Goal: Task Accomplishment & Management: Use online tool/utility

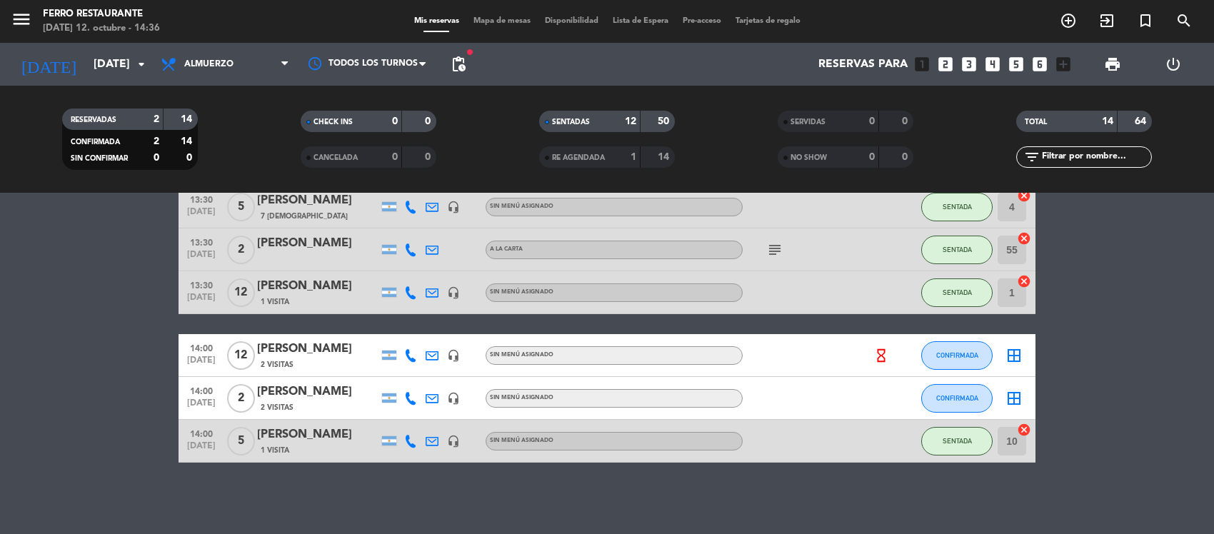
click at [27, 416] on bookings-row "12:00 [DATE] 2 [PERSON_NAME] 9 Visitas headset_mic Sin menú asignado SENTADA 51…" at bounding box center [607, 133] width 1214 height 660
click at [962, 351] on span "CONFIRMADA" at bounding box center [957, 355] width 42 height 8
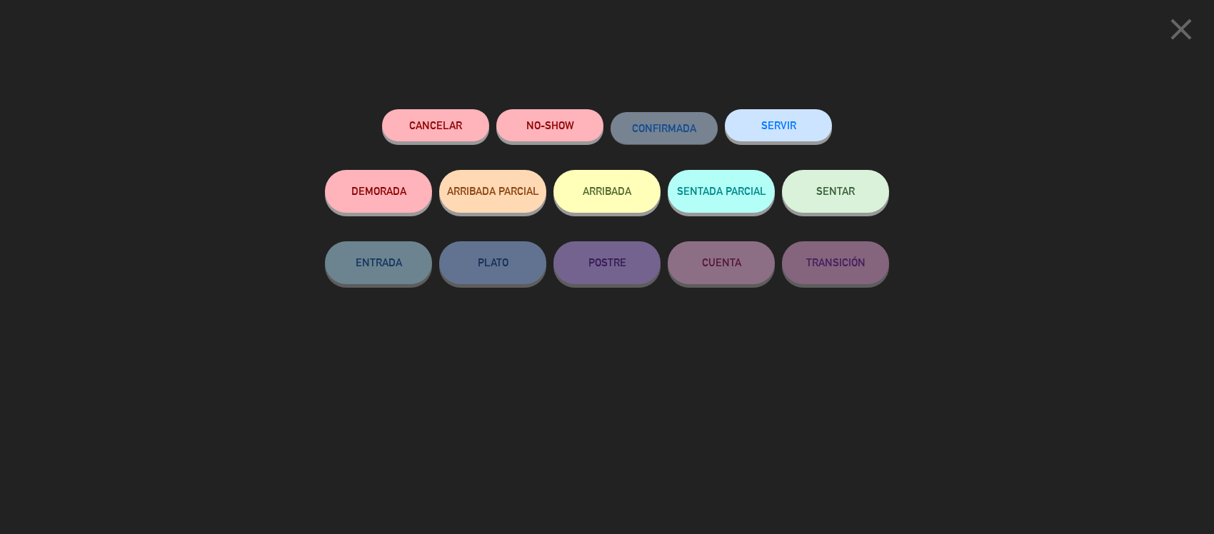
click at [825, 197] on span "SENTAR" at bounding box center [835, 191] width 39 height 12
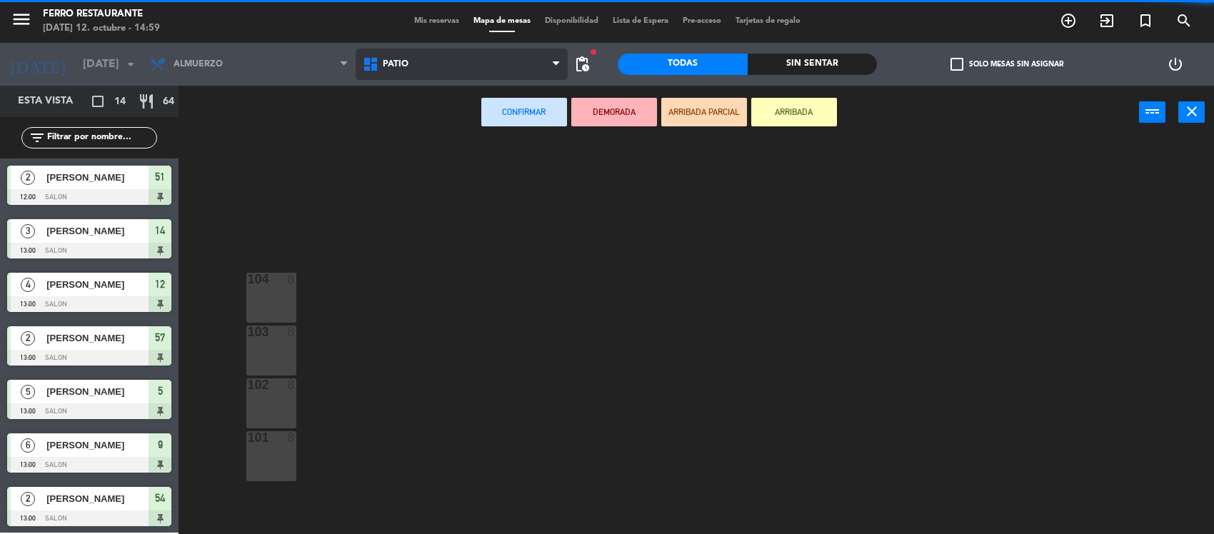
click at [491, 57] on span "Patio" at bounding box center [462, 64] width 213 height 31
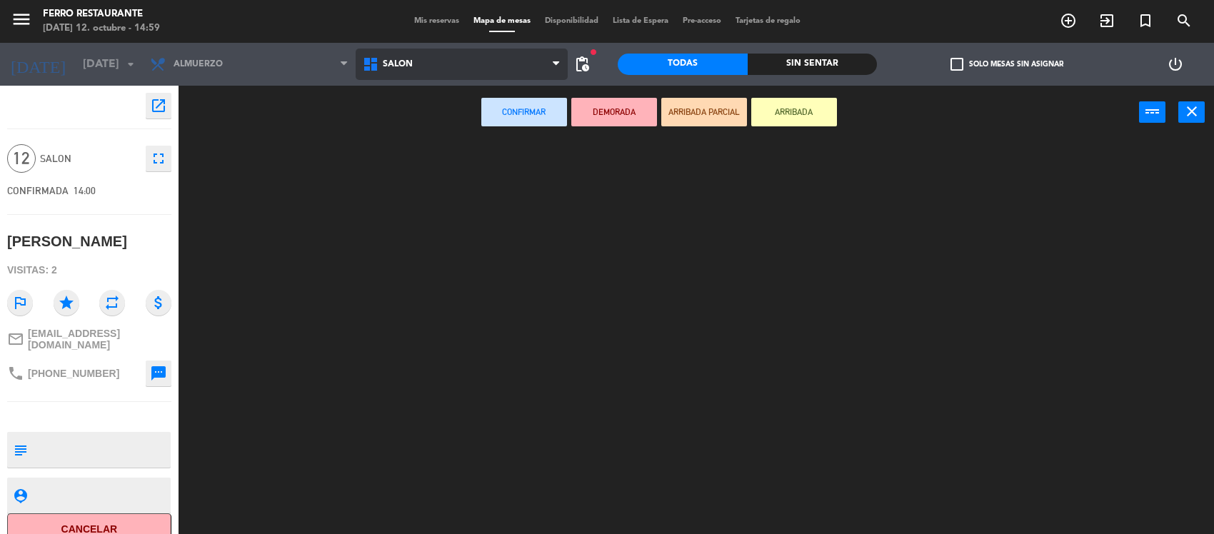
click at [431, 118] on ng-component "menu [PERSON_NAME] Restaurante [DATE] 12. octubre - 14:59 Mis reservas Mapa de …" at bounding box center [607, 268] width 1214 height 536
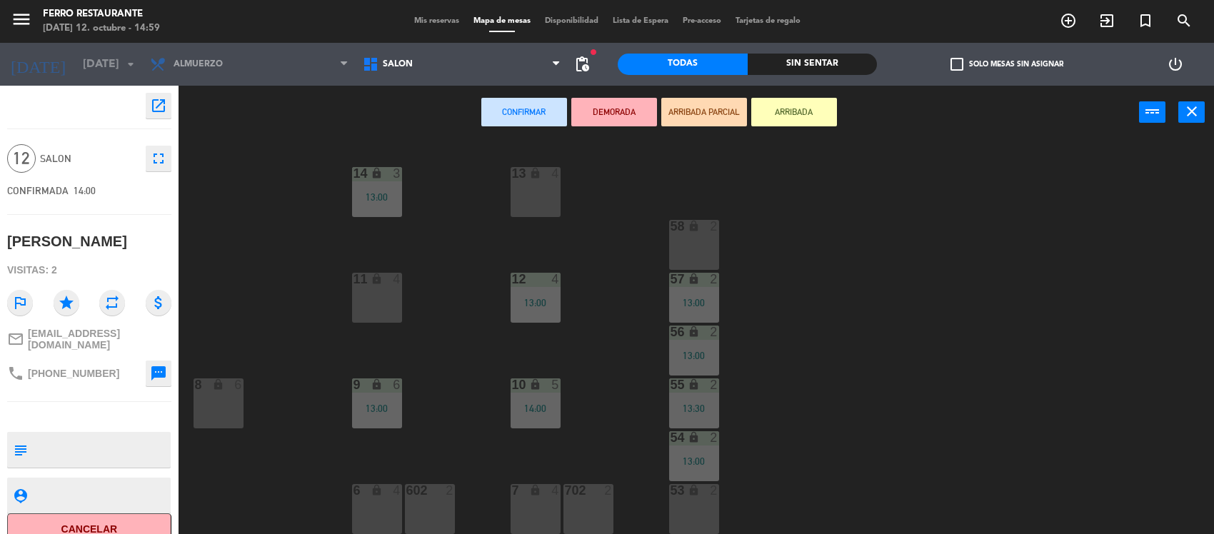
click at [380, 506] on div "6 lock 4" at bounding box center [377, 509] width 50 height 50
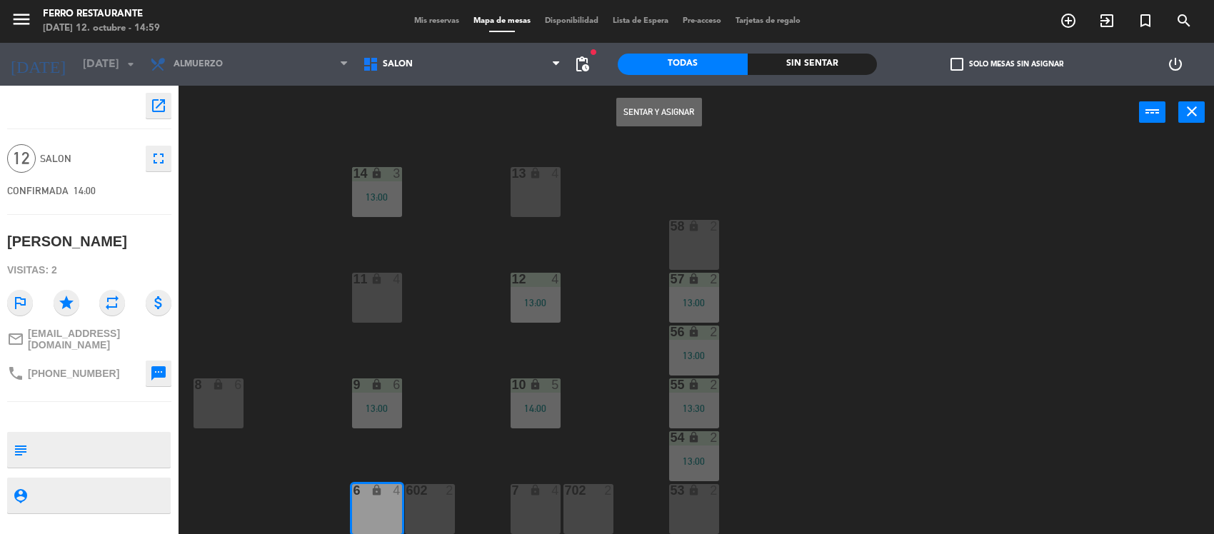
click at [552, 509] on div "7 lock 4" at bounding box center [536, 509] width 50 height 50
click at [688, 109] on button "Sentar y Asignar" at bounding box center [659, 112] width 86 height 29
